Goal: Entertainment & Leisure: Consume media (video, audio)

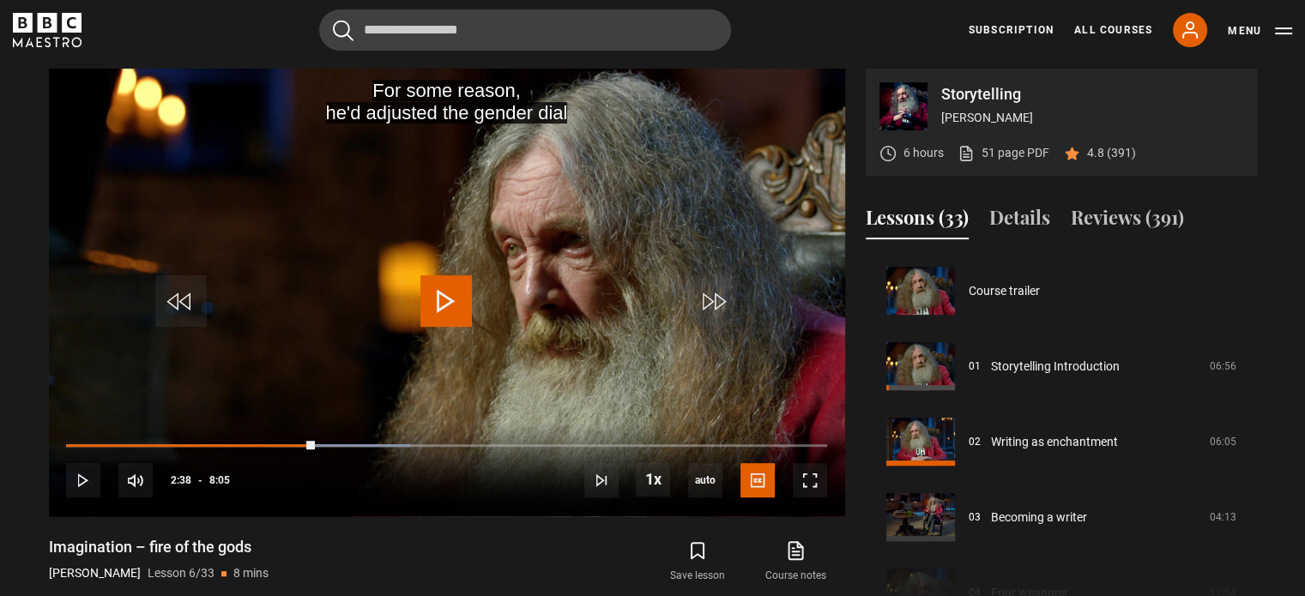
scroll to position [377, 0]
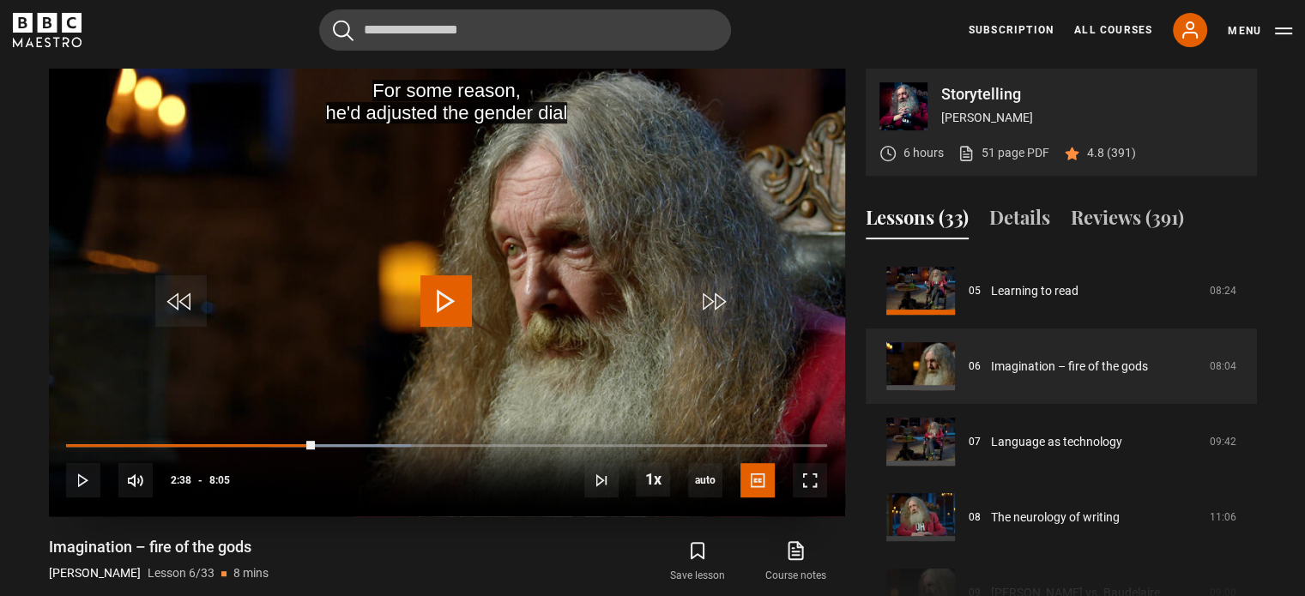
click at [447, 316] on span "Video Player" at bounding box center [445, 300] width 51 height 51
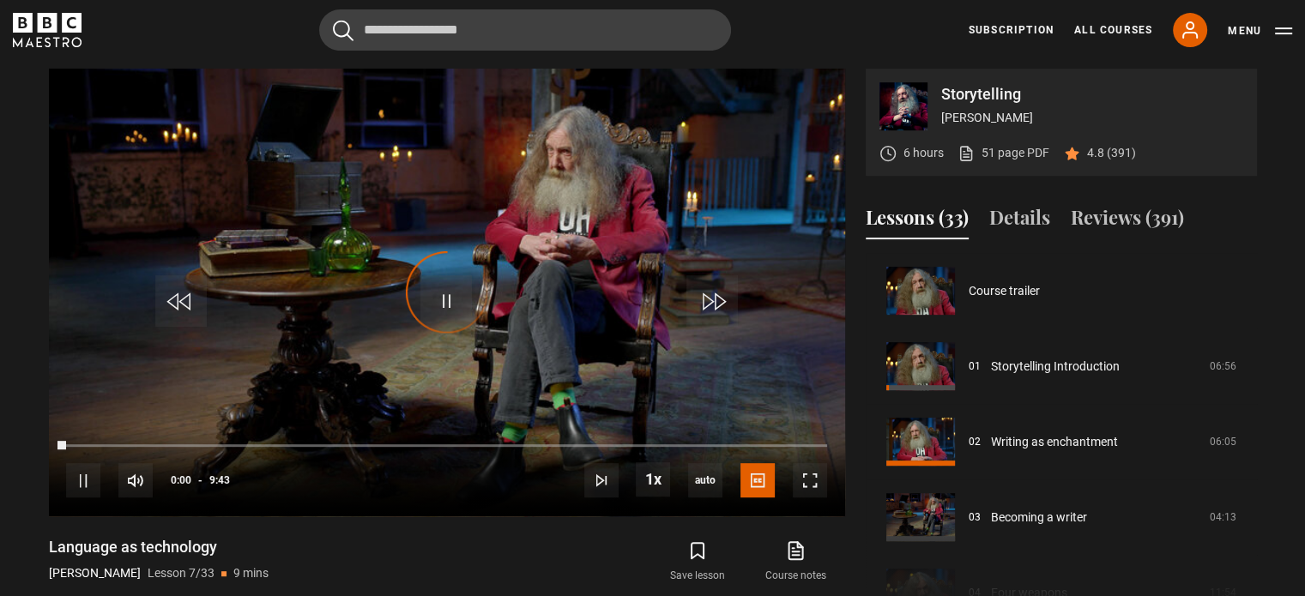
scroll to position [453, 0]
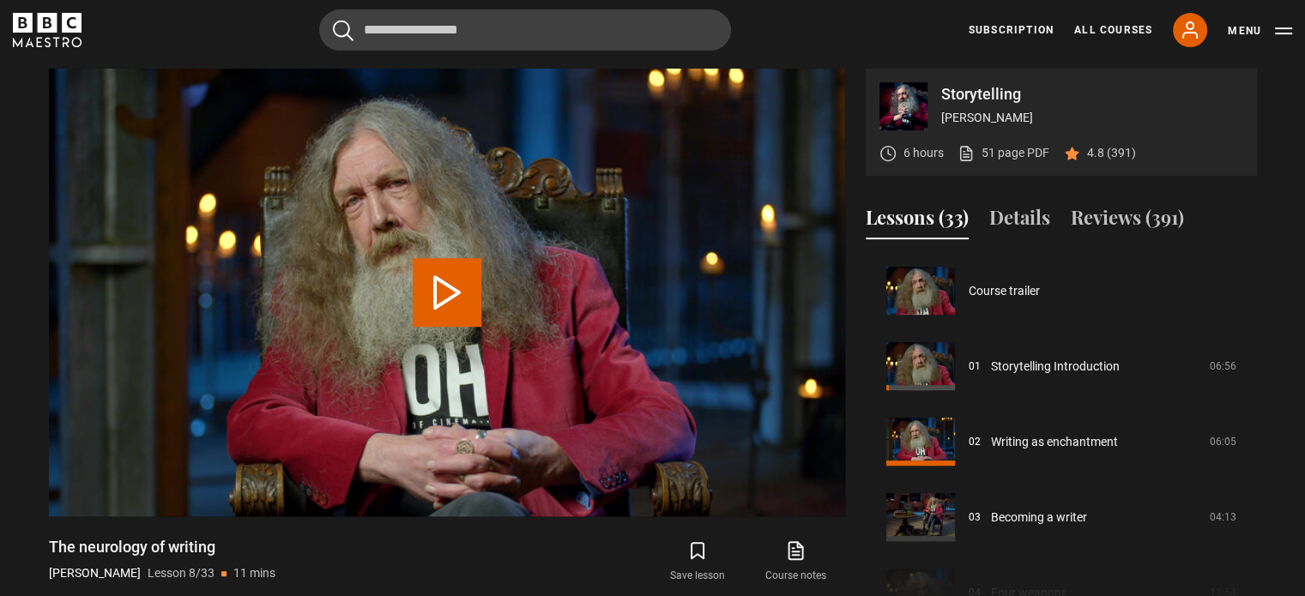
scroll to position [528, 0]
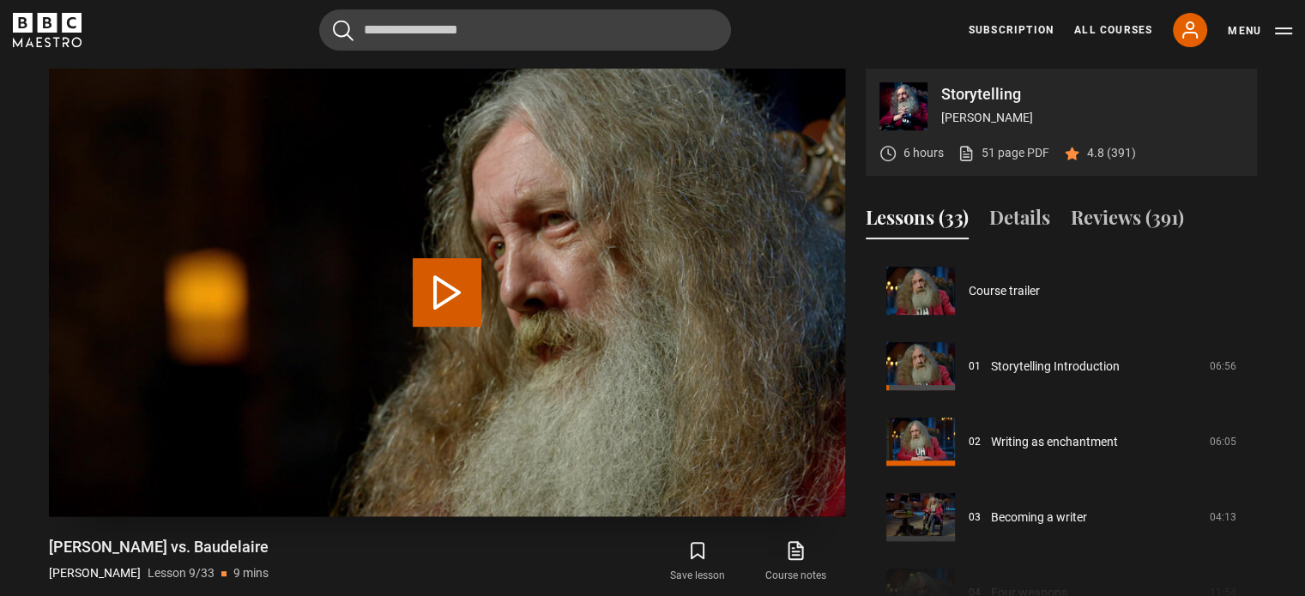
scroll to position [604, 0]
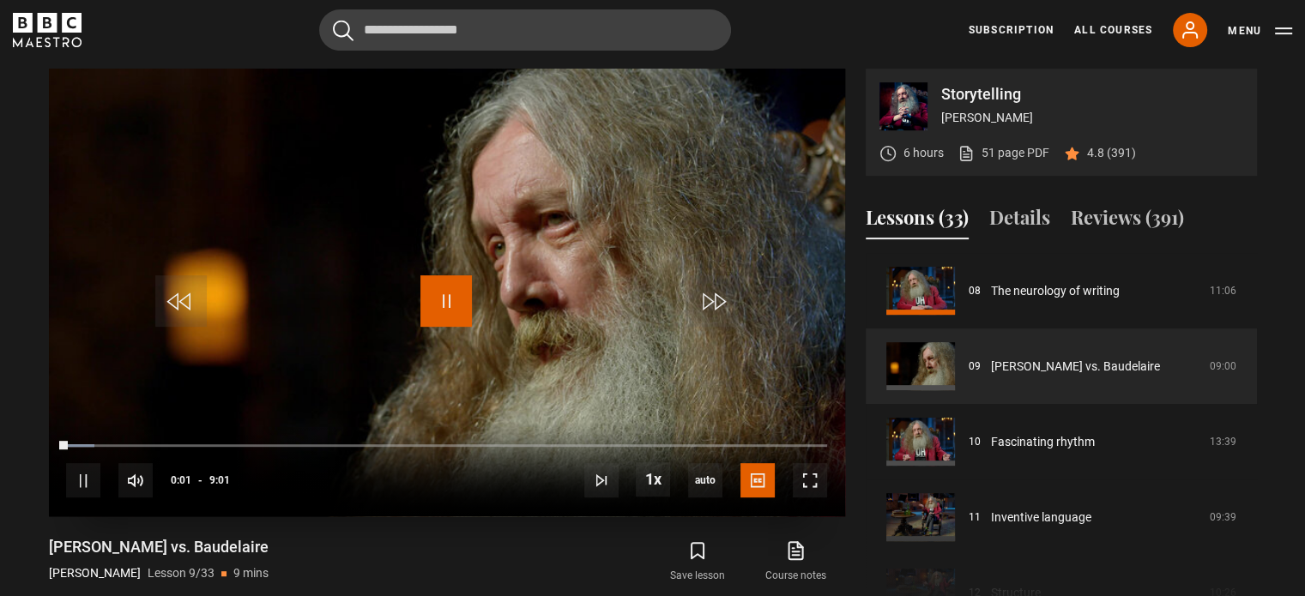
click at [464, 298] on span "Video Player" at bounding box center [445, 300] width 51 height 51
click at [0, 249] on section "Storytelling [PERSON_NAME] 6 hours 51 page PDF (opens in new tab) 4.8 (391) Vid…" at bounding box center [652, 329] width 1305 height 659
